Goal: Browse casually

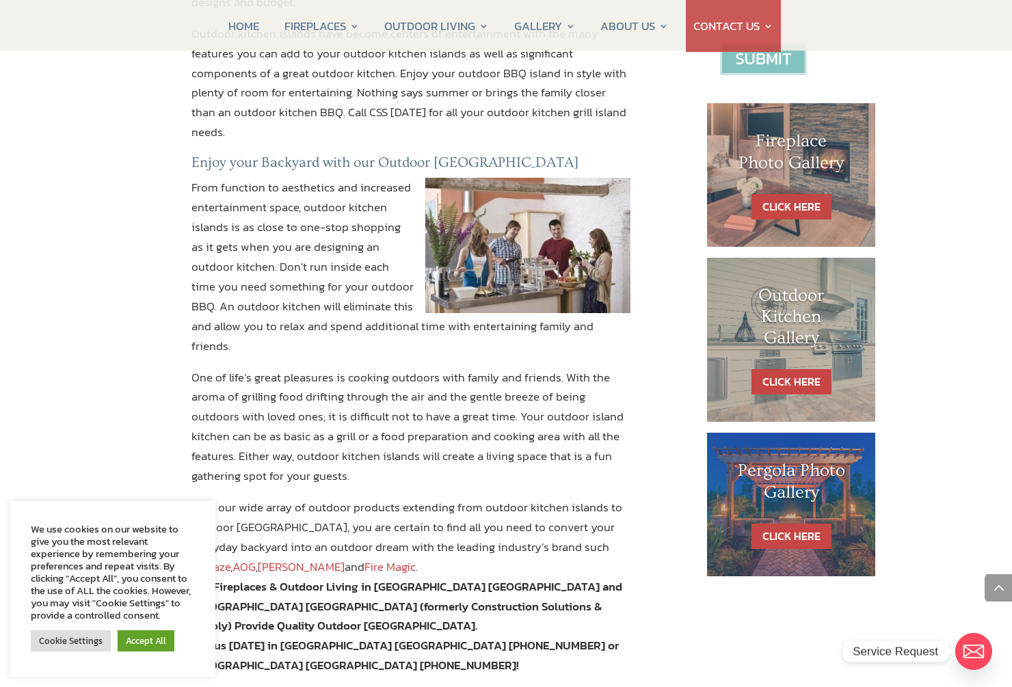
scroll to position [615, 0]
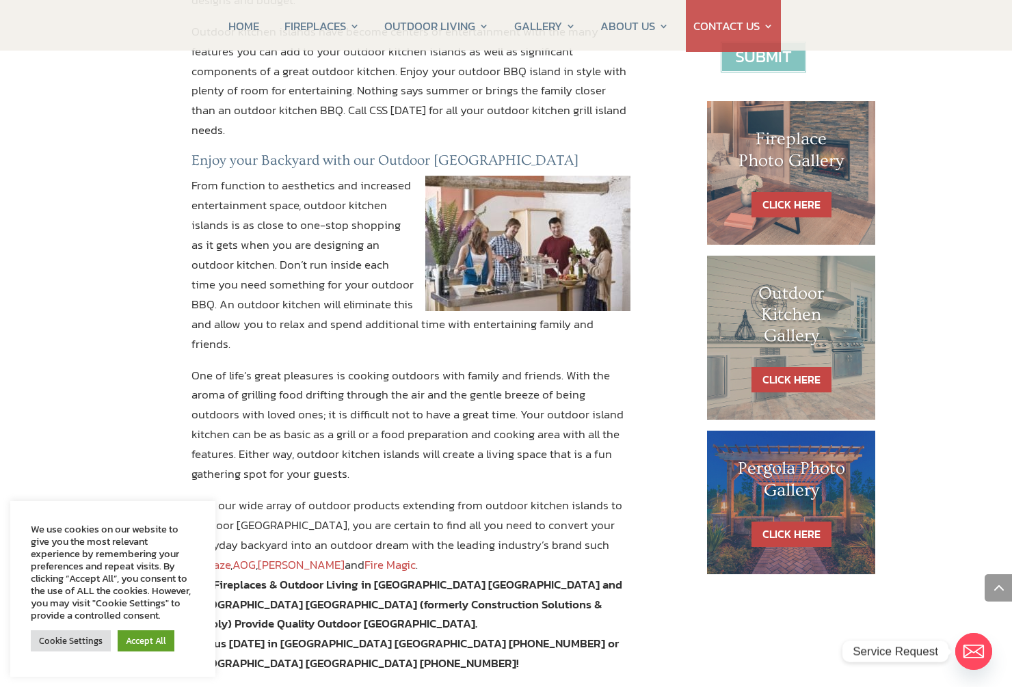
click at [788, 321] on h1 "Outdoor Kitchen Gallery" at bounding box center [791, 318] width 114 height 71
click at [795, 382] on link "CLICK HERE" at bounding box center [792, 379] width 80 height 25
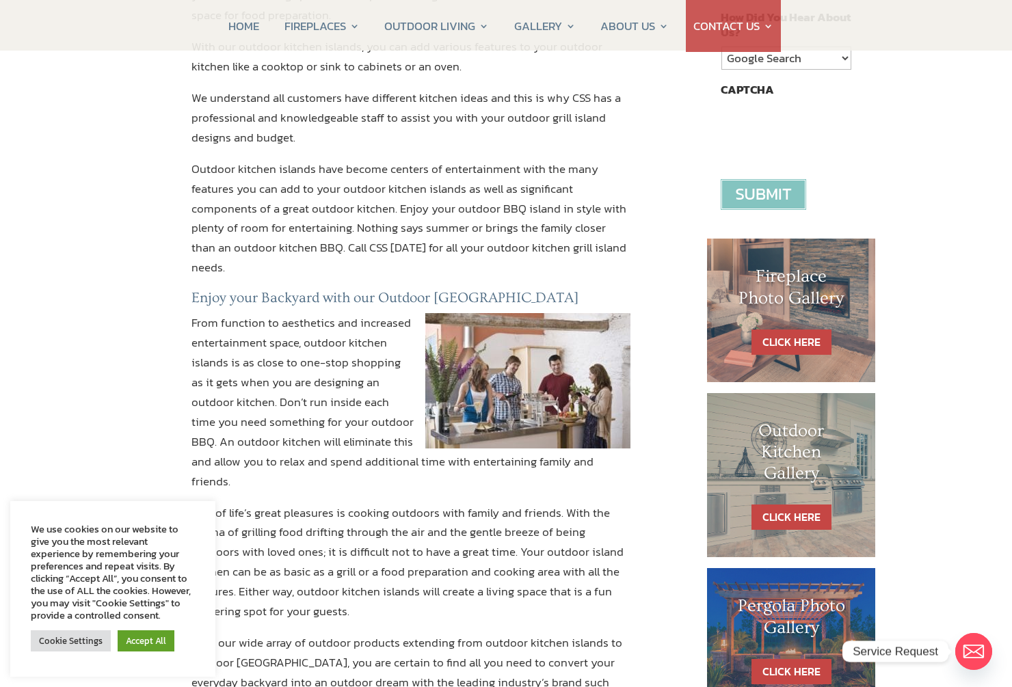
scroll to position [479, 0]
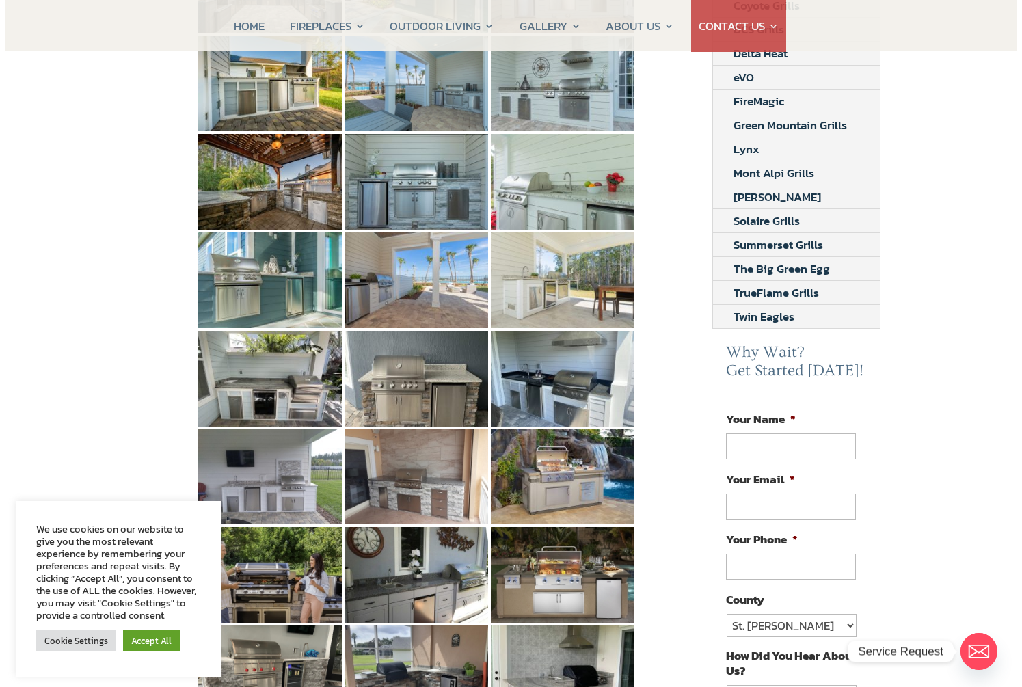
scroll to position [410, 0]
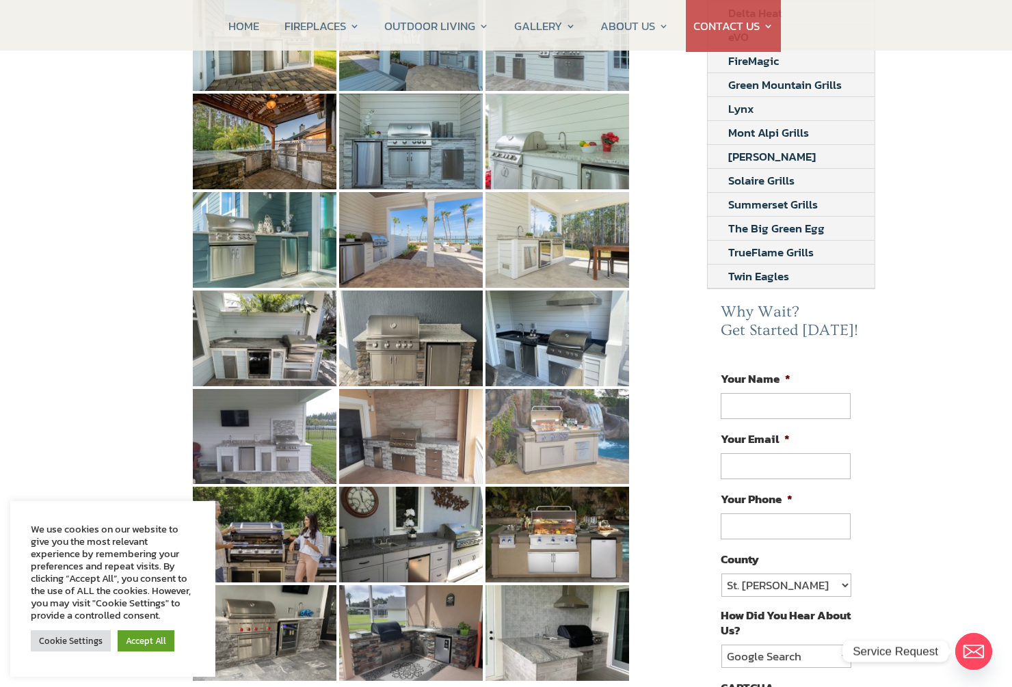
click at [557, 416] on img at bounding box center [558, 437] width 144 height 96
